Goal: Information Seeking & Learning: Learn about a topic

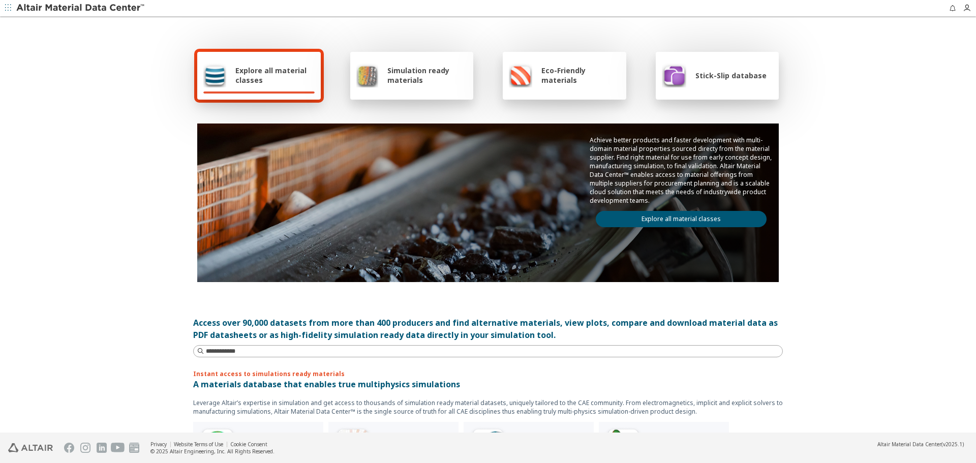
click at [682, 223] on link "Explore all material classes" at bounding box center [681, 219] width 171 height 16
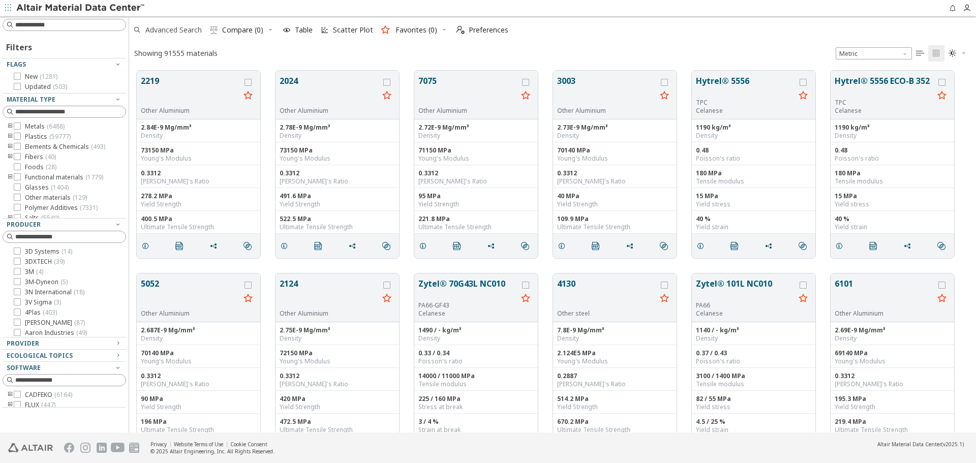
scroll to position [362, 839]
click at [49, 342] on div "Provider" at bounding box center [60, 344] width 107 height 8
click at [69, 356] on input at bounding box center [70, 356] width 110 height 10
click at [178, 39] on span "Advanced Search" at bounding box center [167, 30] width 73 height 22
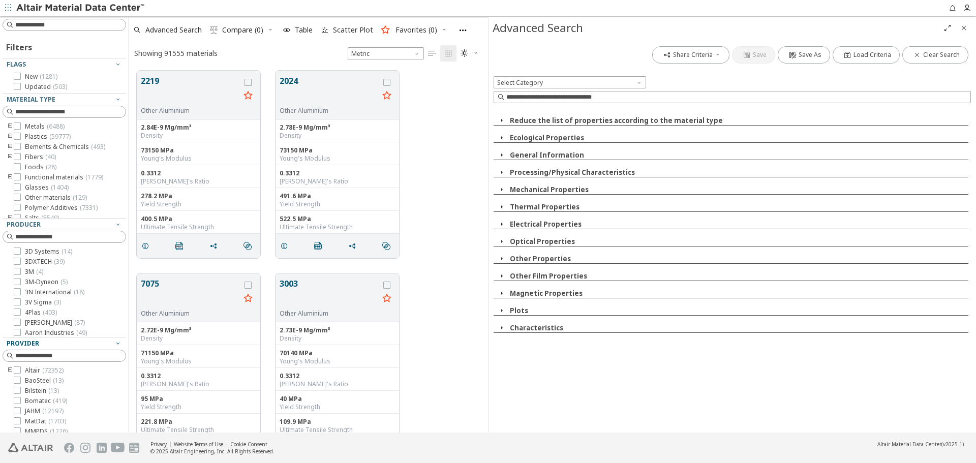
scroll to position [362, 351]
click at [599, 97] on input at bounding box center [738, 97] width 464 height 10
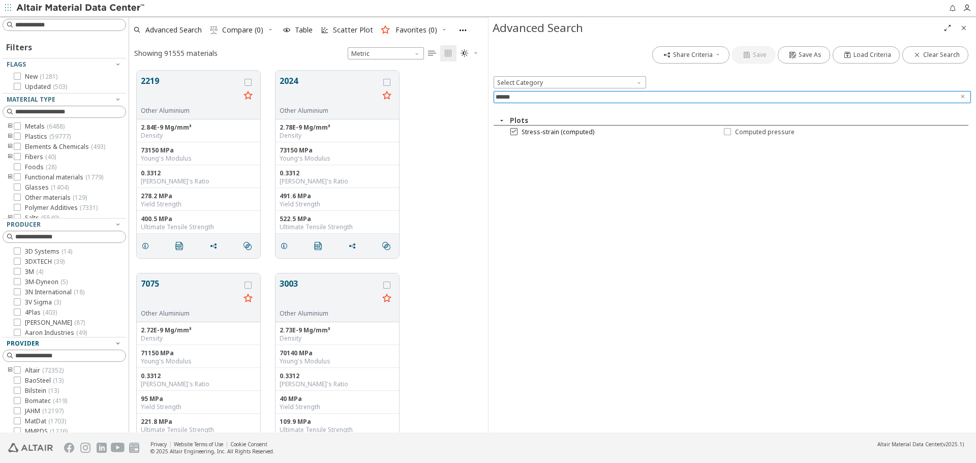
type input "******"
click at [580, 128] on span "Stress-strain (computed)" at bounding box center [558, 132] width 73 height 8
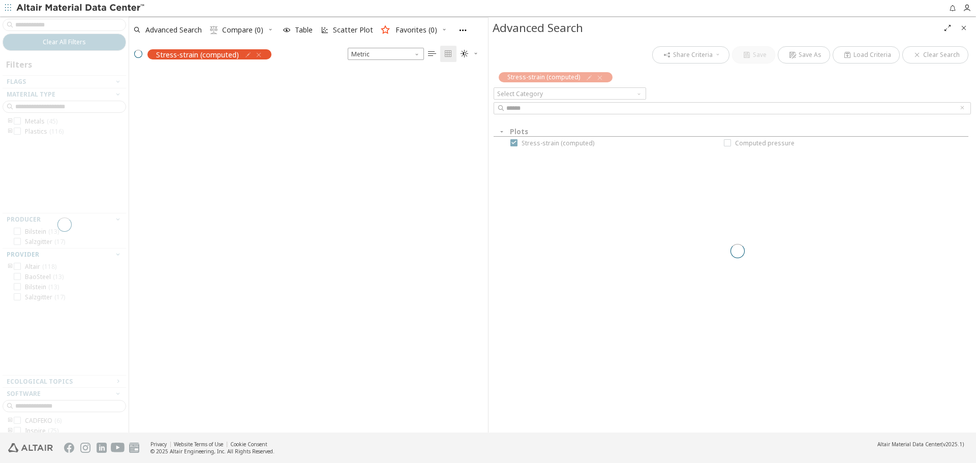
scroll to position [344, 351]
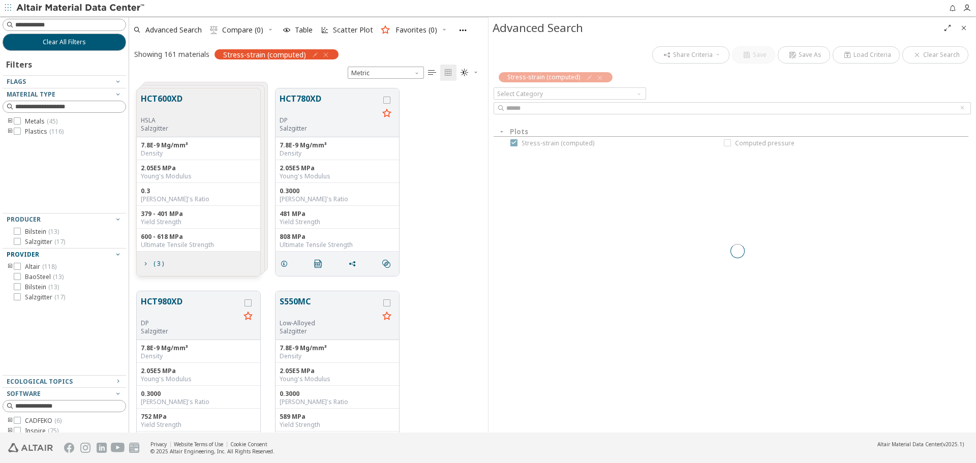
click at [964, 26] on icon "Close" at bounding box center [964, 28] width 8 height 8
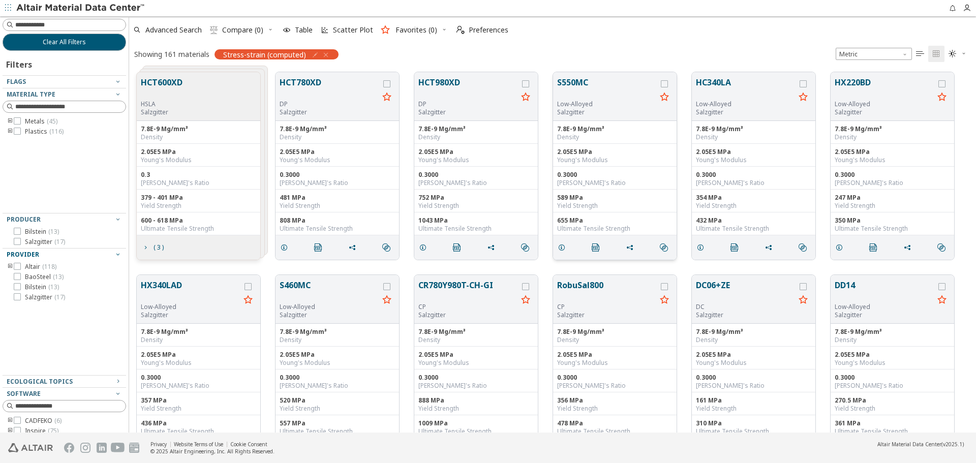
scroll to position [360, 839]
click at [310, 82] on button "HCT780XD" at bounding box center [329, 88] width 99 height 24
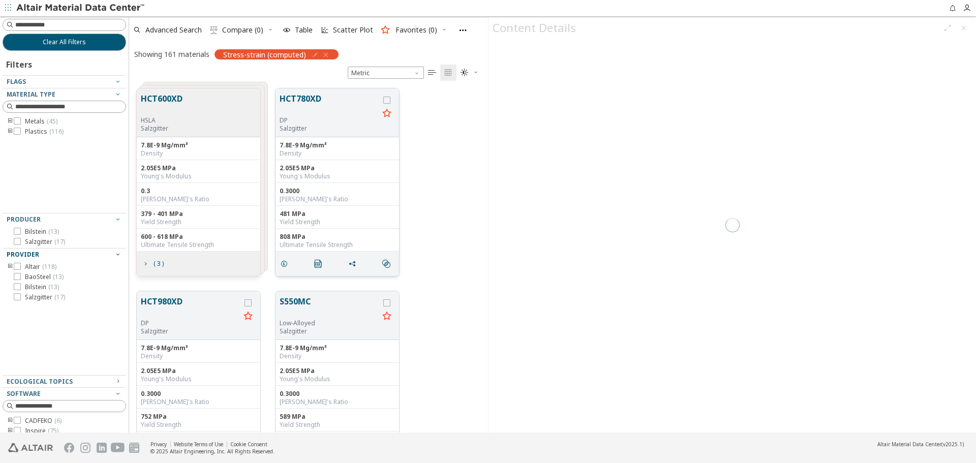
scroll to position [344, 351]
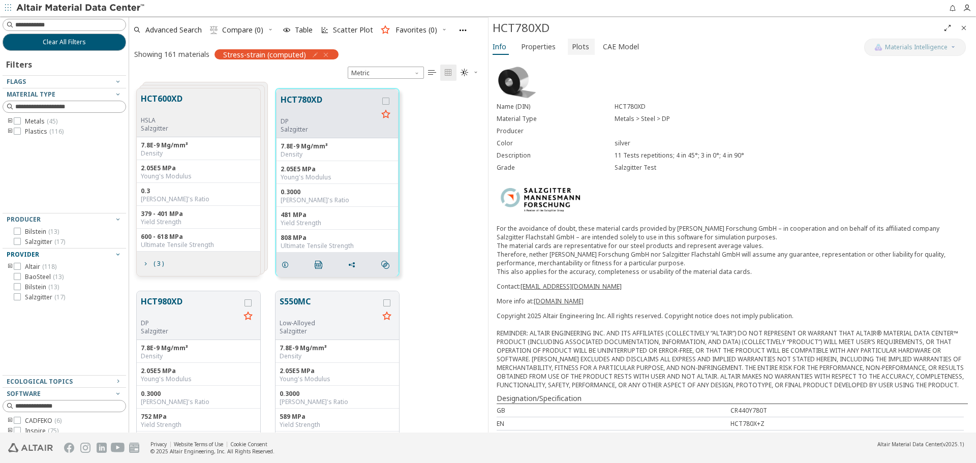
click at [578, 49] on span "Plots" at bounding box center [580, 47] width 17 height 16
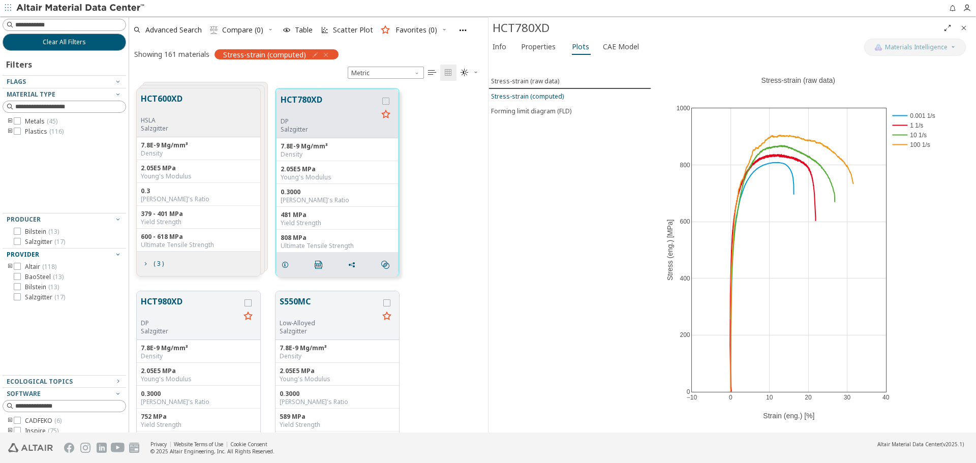
click at [557, 97] on div "Stress-strain (computed)" at bounding box center [527, 96] width 73 height 9
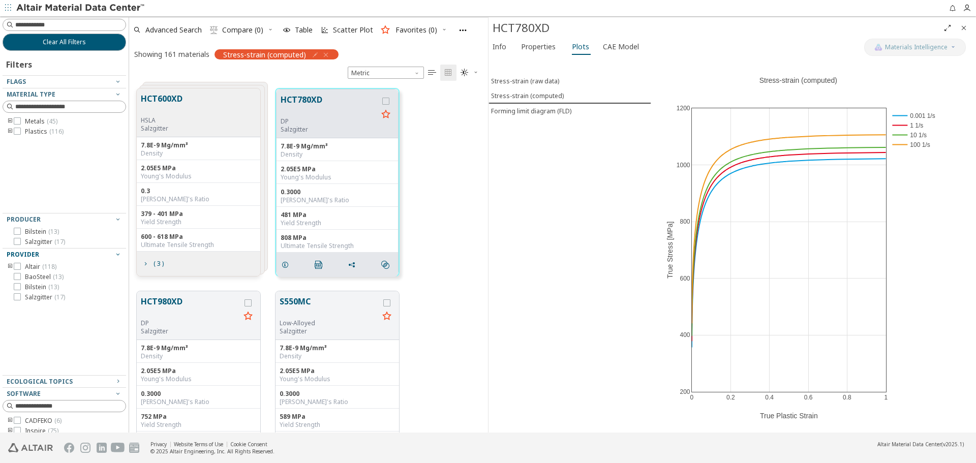
click at [965, 26] on icon "Close" at bounding box center [964, 28] width 8 height 8
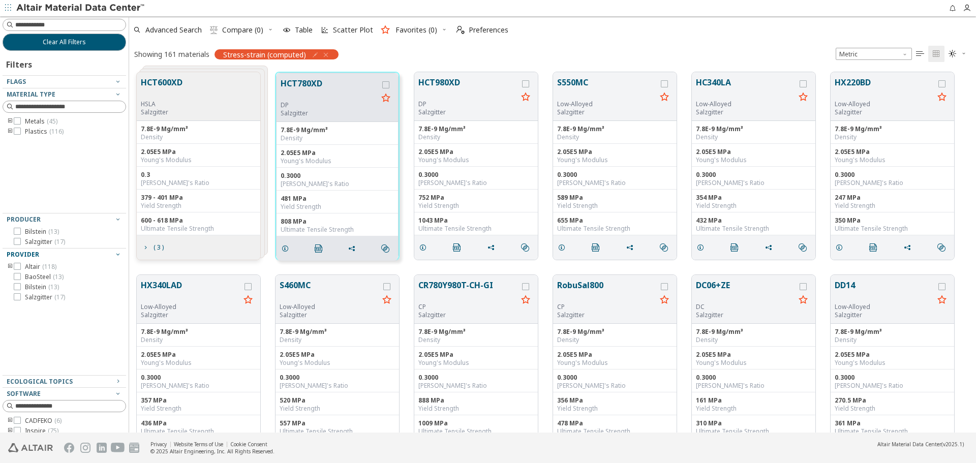
scroll to position [360, 839]
click at [306, 89] on button "HCT780XD" at bounding box center [329, 89] width 97 height 24
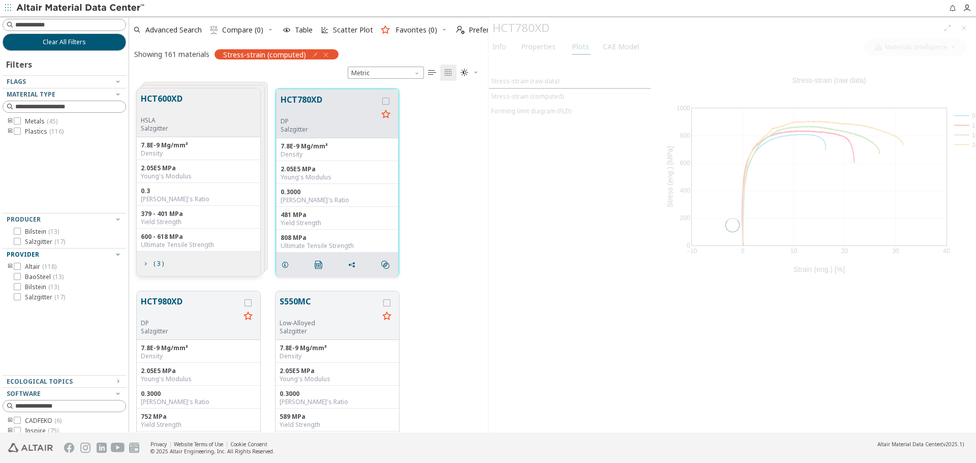
scroll to position [344, 351]
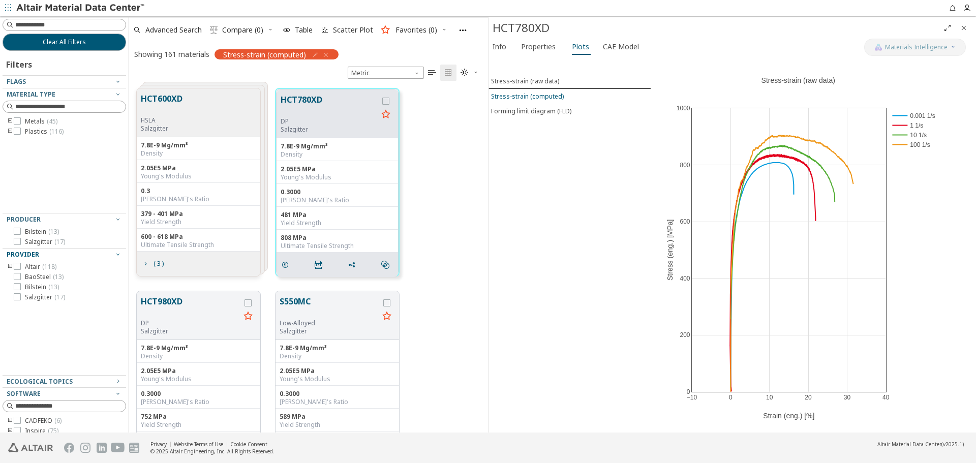
click at [527, 99] on div "Stress-strain (computed)" at bounding box center [527, 96] width 73 height 9
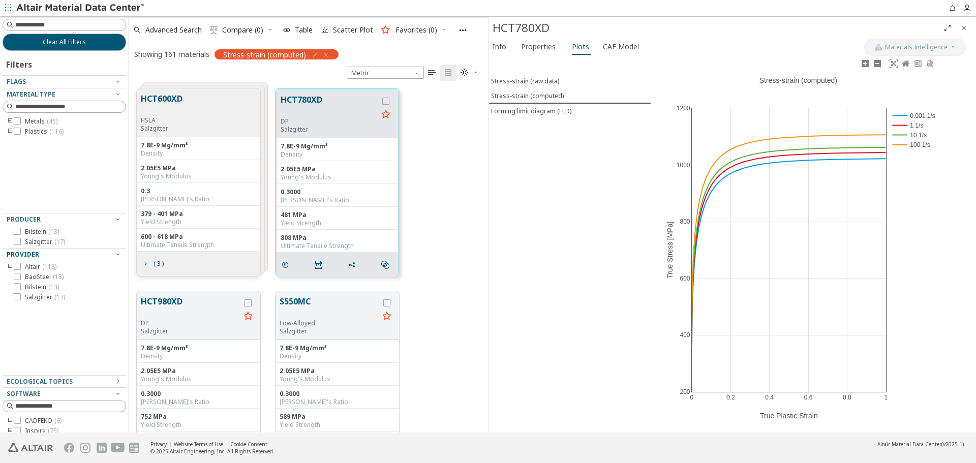
drag, startPoint x: 762, startPoint y: 417, endPoint x: 837, endPoint y: 416, distance: 75.2
click at [837, 416] on div "0 0.2 0.4 0.6 0.8 1 200 400 600 800 1000 1200 0.001 1/s 1 1/s 10 1/s 100 1/s St…" at bounding box center [798, 244] width 294 height 375
click at [817, 418] on div "0 0.2 0.4 0.6 0.8 1 200 400 600 800 1000 1200 0.001 1/s 1 1/s 10 1/s 100 1/s St…" at bounding box center [798, 244] width 294 height 375
